Goal: Find specific page/section: Find specific page/section

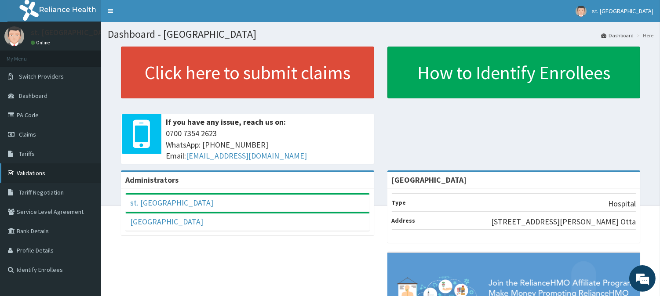
click at [27, 177] on link "Validations" at bounding box center [50, 173] width 101 height 19
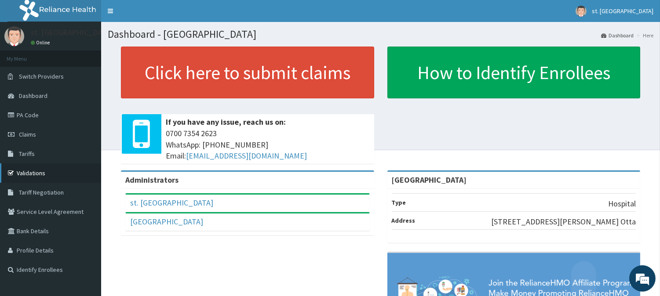
click at [30, 172] on link "Validations" at bounding box center [50, 173] width 101 height 19
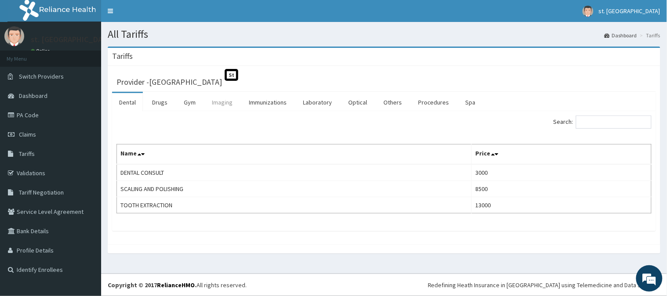
click at [221, 106] on link "Imaging" at bounding box center [222, 102] width 35 height 18
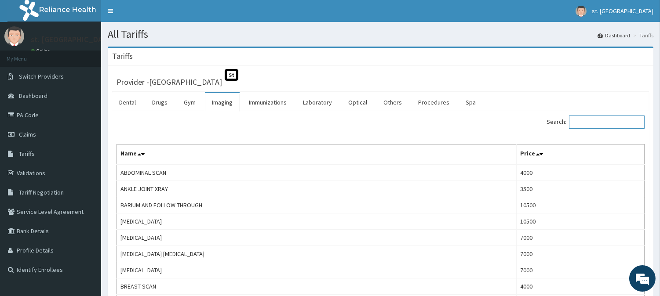
click at [600, 128] on input "Search:" at bounding box center [607, 122] width 76 height 13
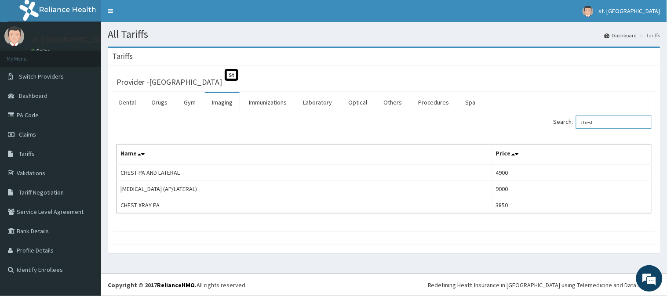
type input "chest"
click at [314, 102] on link "Laboratory" at bounding box center [317, 102] width 43 height 18
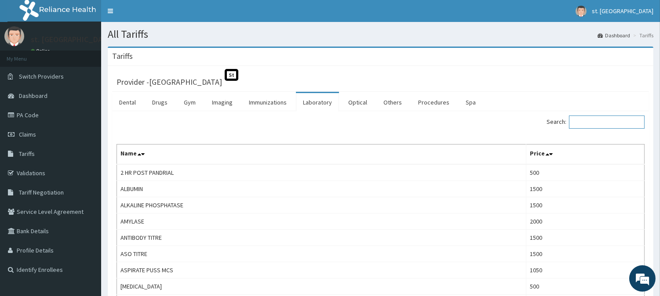
click at [595, 120] on input "Search:" at bounding box center [607, 122] width 76 height 13
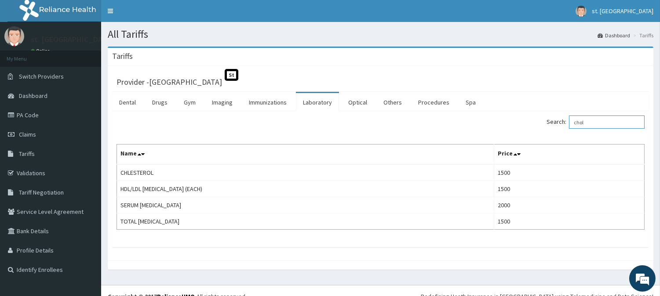
click at [592, 123] on input "chol" at bounding box center [607, 122] width 76 height 13
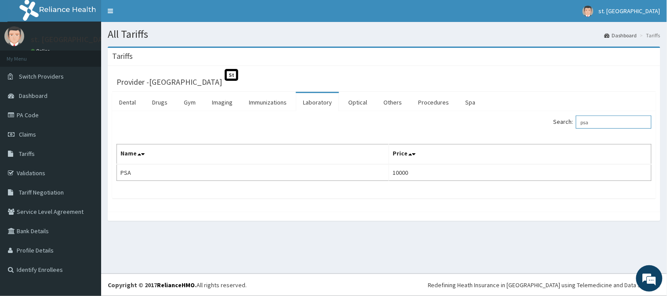
click at [589, 119] on input "psa" at bounding box center [614, 122] width 76 height 13
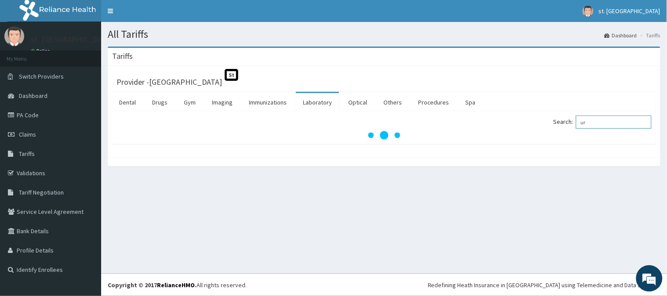
type input "u"
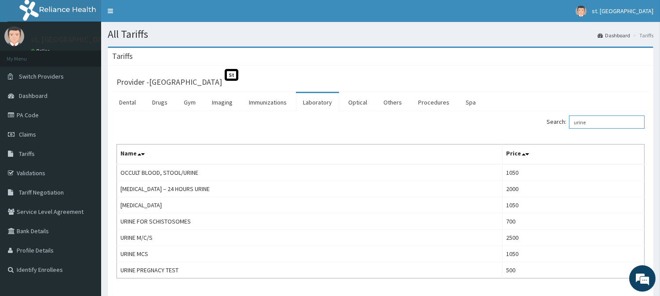
type input "urine"
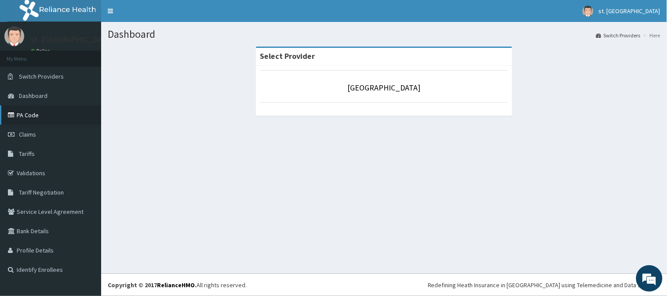
click at [21, 119] on link "PA Code" at bounding box center [50, 115] width 101 height 19
